Goal: Contribute content: Contribute content

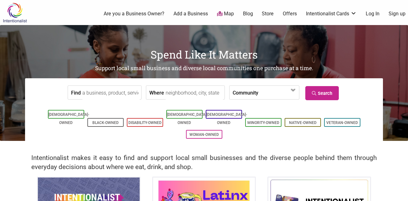
click at [179, 14] on link "Add a Business" at bounding box center [191, 13] width 34 height 7
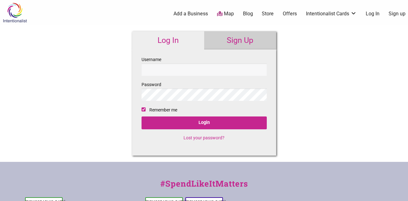
checkbox input "true"
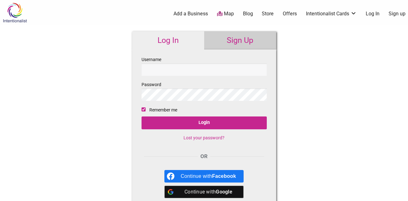
click at [229, 34] on link "Sign Up" at bounding box center [240, 40] width 72 height 18
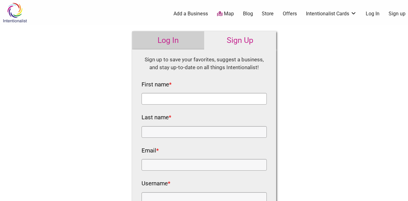
click at [168, 104] on input "First name *" at bounding box center [204, 99] width 125 height 12
type input "Okera"
type input "[PERSON_NAME]"
type input "[EMAIL_ADDRESS][PERSON_NAME][DOMAIN_NAME]"
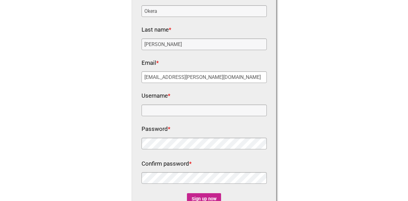
scroll to position [94, 0]
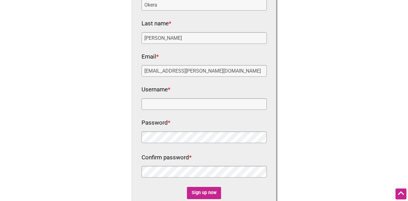
drag, startPoint x: 167, startPoint y: 94, endPoint x: 166, endPoint y: 100, distance: 6.3
click at [167, 94] on label "Username *" at bounding box center [156, 90] width 29 height 11
click at [167, 98] on input "Username *" at bounding box center [204, 104] width 125 height 12
click at [166, 101] on input "Username *" at bounding box center [204, 104] width 125 height 12
type input "owjenkins"
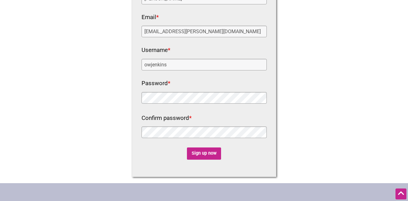
scroll to position [188, 0]
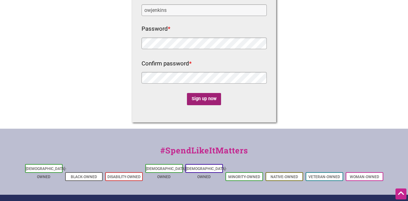
click at [211, 97] on input "Sign up now" at bounding box center [204, 99] width 34 height 12
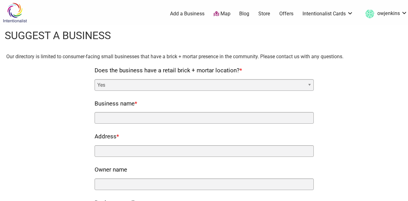
click at [234, 87] on select "Yes No" at bounding box center [204, 85] width 219 height 12
click at [175, 112] on div "Business name *" at bounding box center [204, 111] width 219 height 25
click at [203, 73] on label "Does the business have a retail brick + mortar location? *" at bounding box center [169, 71] width 148 height 11
click at [203, 79] on select "Yes No" at bounding box center [204, 85] width 219 height 12
click at [202, 77] on div "Does the business have a retail brick + mortar location? * Yes No" at bounding box center [204, 78] width 219 height 25
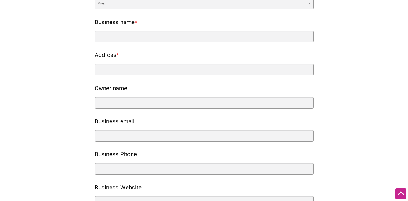
scroll to position [63, 0]
